Goal: Complete application form

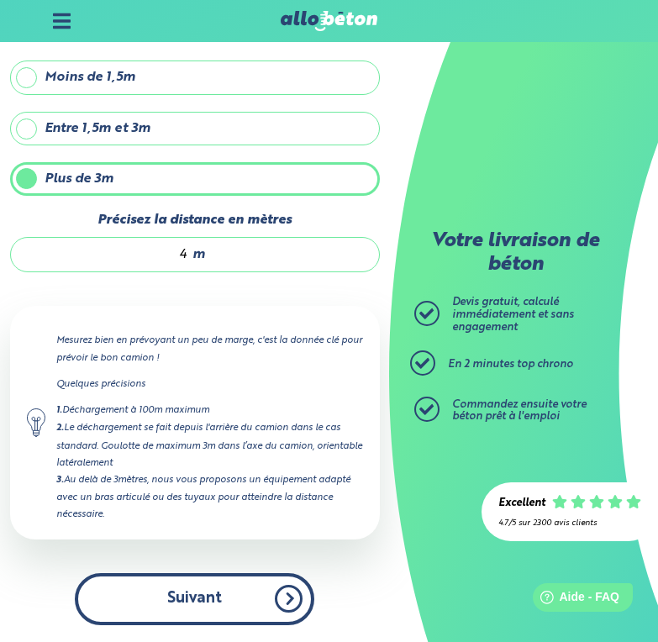
click at [256, 592] on button "Suivant" at bounding box center [195, 598] width 240 height 51
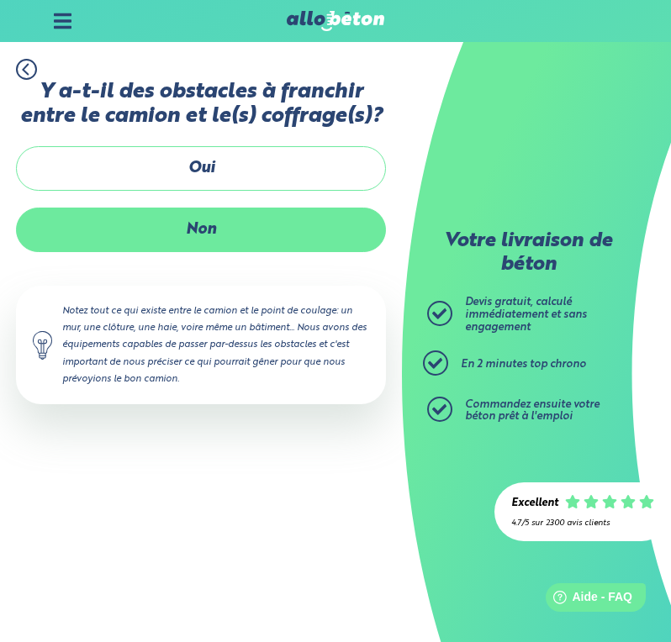
click at [236, 229] on label "Non" at bounding box center [201, 230] width 370 height 45
click at [0, 0] on input "Non" at bounding box center [0, 0] width 0 height 0
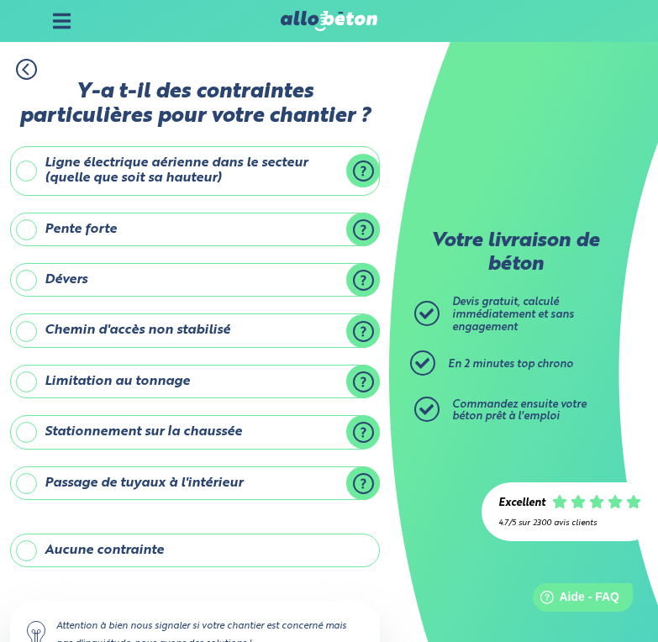
click at [34, 433] on label "Stationnement sur la chaussée" at bounding box center [195, 432] width 370 height 34
click at [0, 0] on input "Stationnement sur la chaussée" at bounding box center [0, 0] width 0 height 0
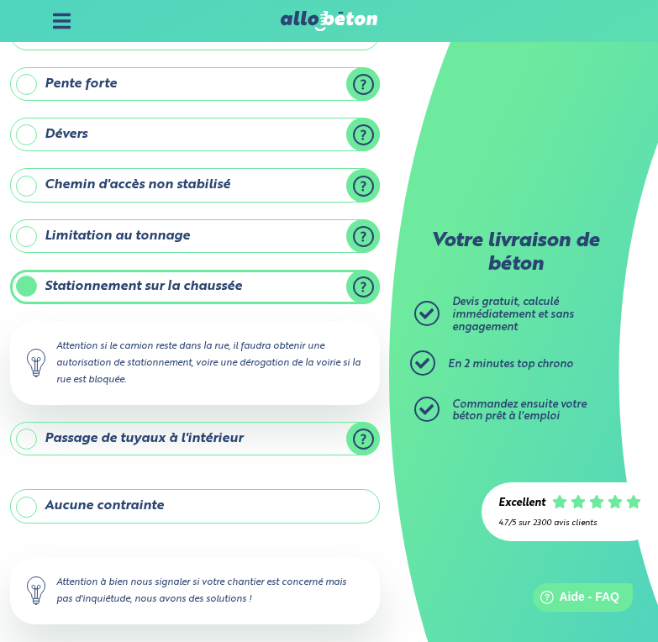
scroll to position [168, 0]
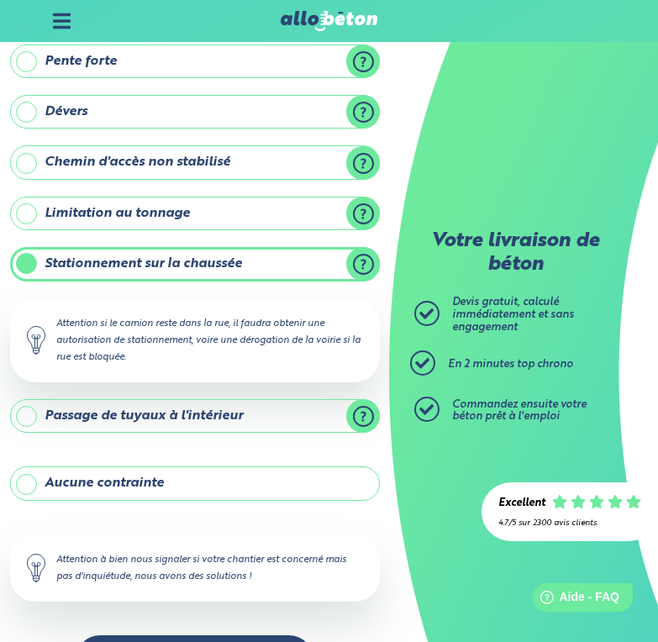
click at [28, 266] on label "Stationnement sur la chaussée" at bounding box center [195, 264] width 370 height 34
click at [0, 0] on input "Stationnement sur la chaussée" at bounding box center [0, 0] width 0 height 0
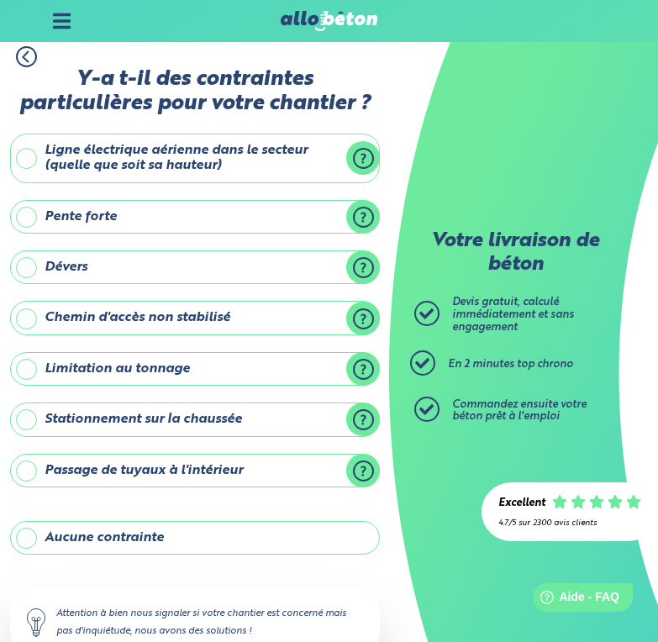
scroll to position [0, 0]
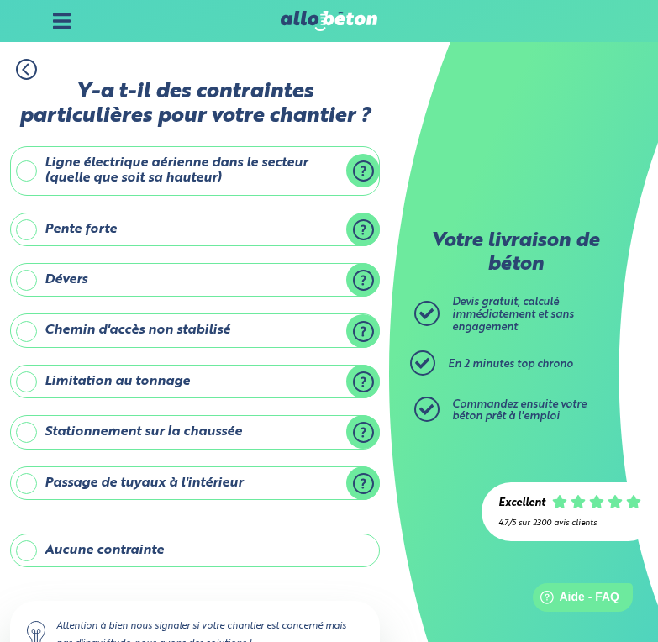
click at [31, 279] on label "Dévers" at bounding box center [195, 280] width 370 height 34
click at [0, 0] on input "Dévers" at bounding box center [0, 0] width 0 height 0
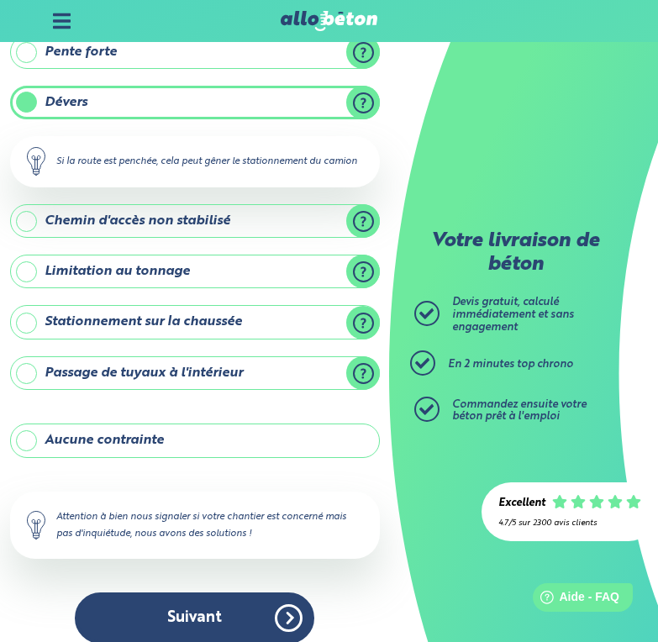
scroll to position [196, 0]
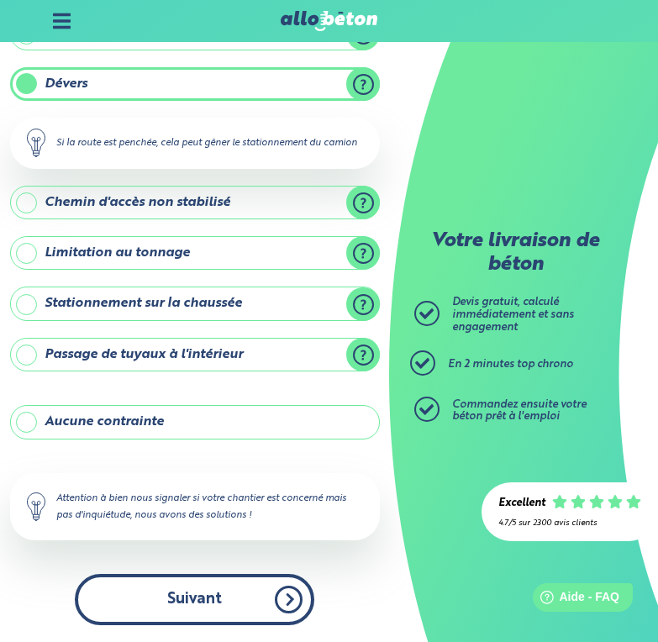
click at [242, 587] on button "Suivant" at bounding box center [195, 599] width 240 height 51
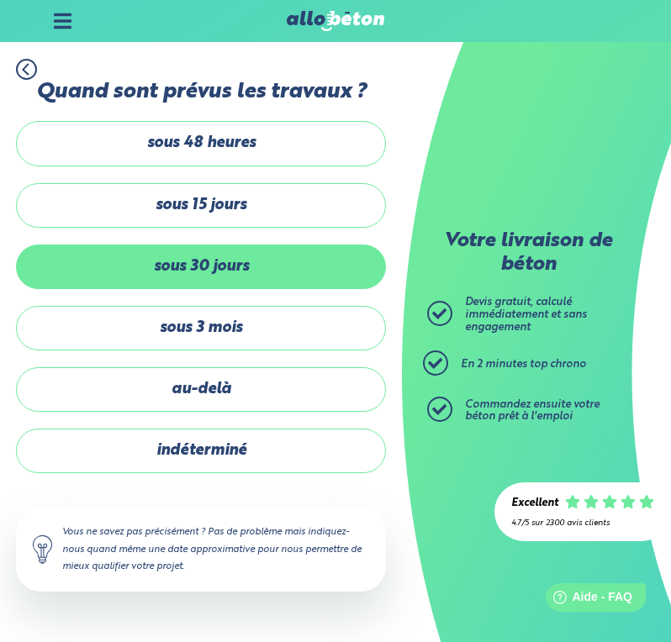
click at [234, 256] on label "sous 30 jours" at bounding box center [201, 267] width 370 height 45
click at [0, 0] on input "sous 30 jours" at bounding box center [0, 0] width 0 height 0
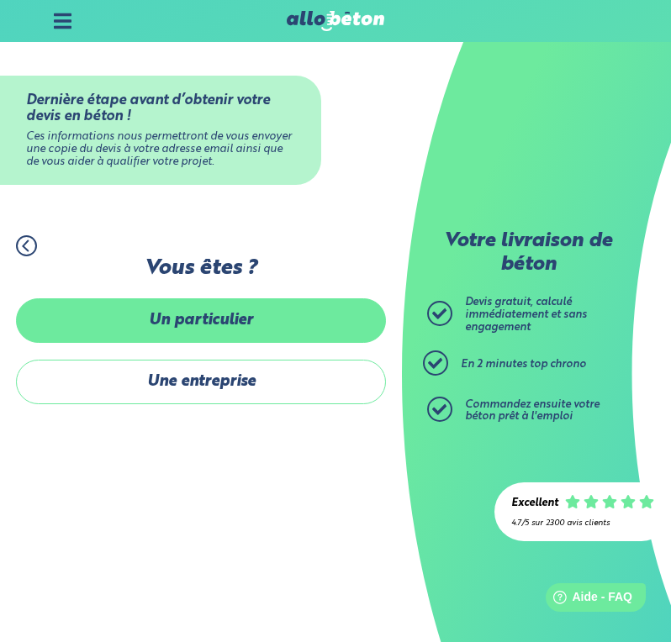
click at [227, 311] on label "Un particulier" at bounding box center [201, 320] width 370 height 45
click at [0, 0] on input "Un particulier" at bounding box center [0, 0] width 0 height 0
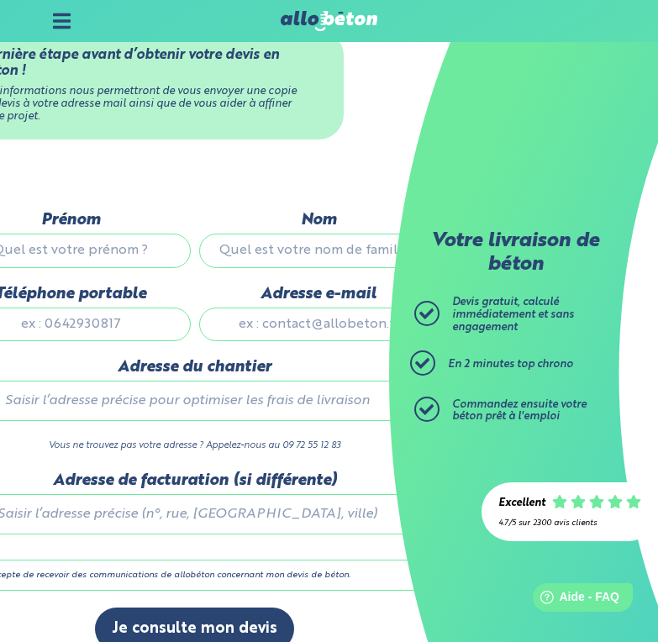
scroll to position [71, 0]
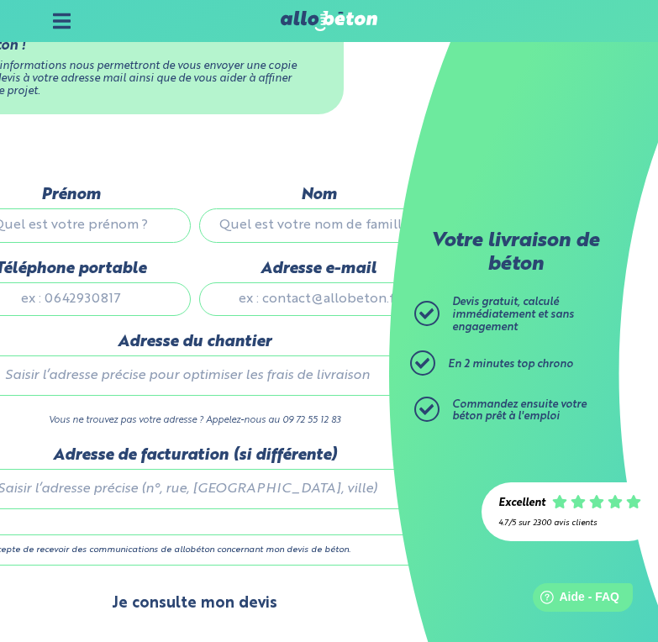
click at [210, 603] on button "Je consulte mon devis" at bounding box center [194, 603] width 199 height 43
